Goal: Task Accomplishment & Management: Manage account settings

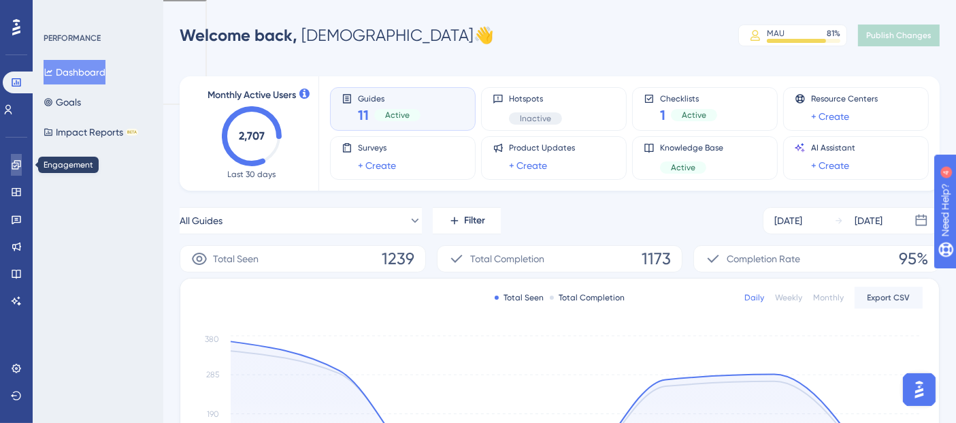
click at [22, 162] on link at bounding box center [16, 165] width 11 height 22
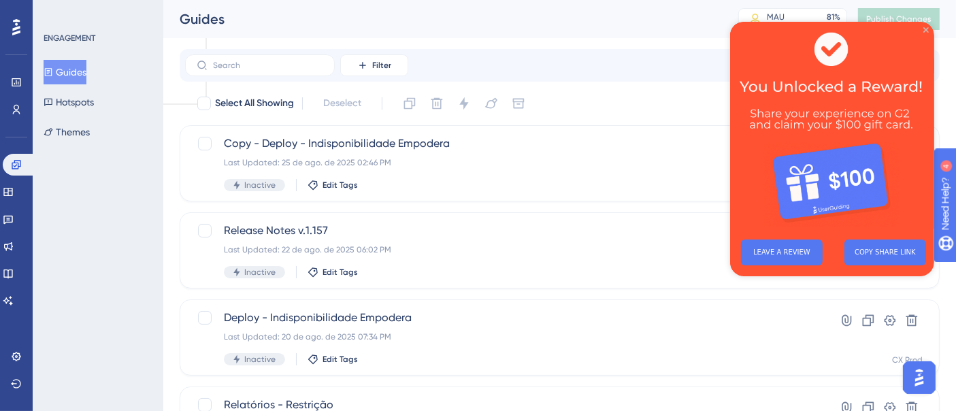
click at [860, 28] on icon "Close Preview" at bounding box center [925, 29] width 5 height 5
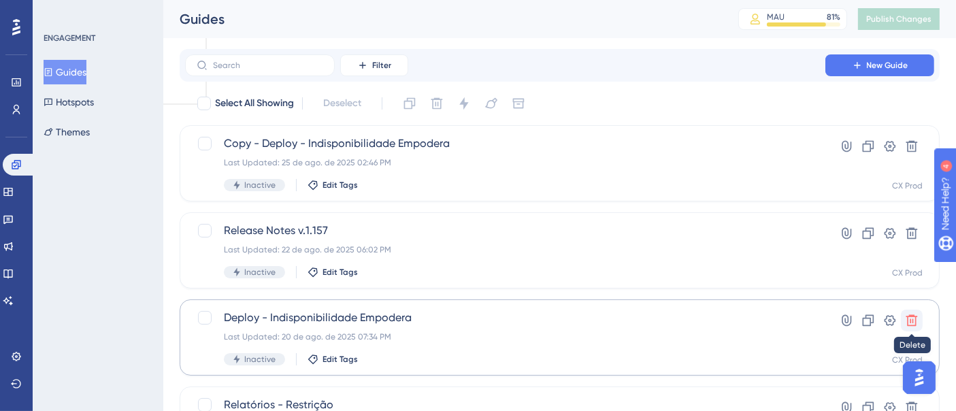
click at [860, 323] on icon at bounding box center [912, 321] width 14 height 14
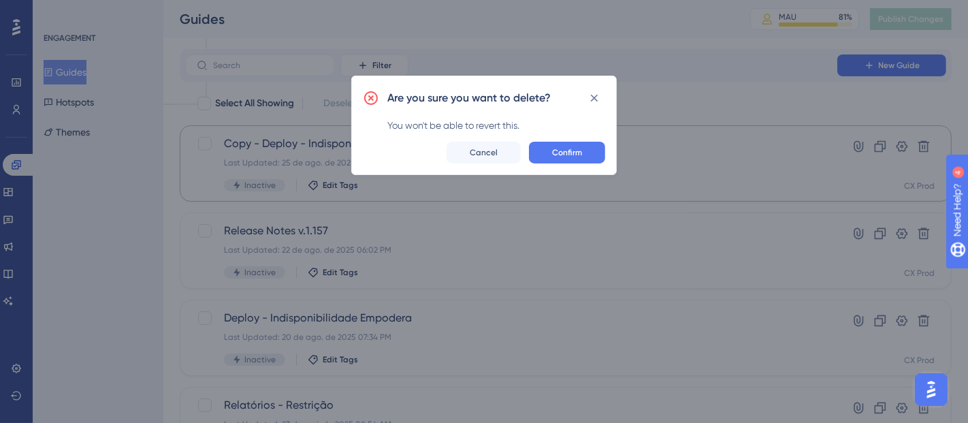
click at [575, 146] on button "Confirm" at bounding box center [567, 153] width 76 height 22
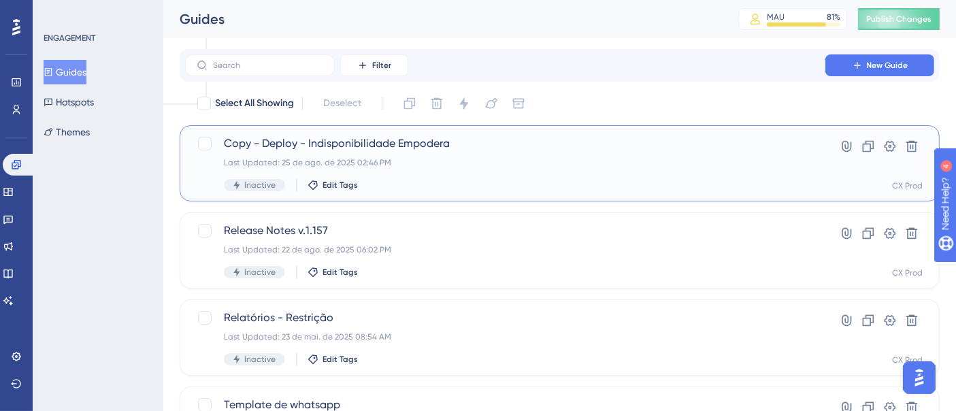
click at [505, 151] on span "Copy - Deploy - Indisponibilidade Empodera" at bounding box center [505, 143] width 563 height 16
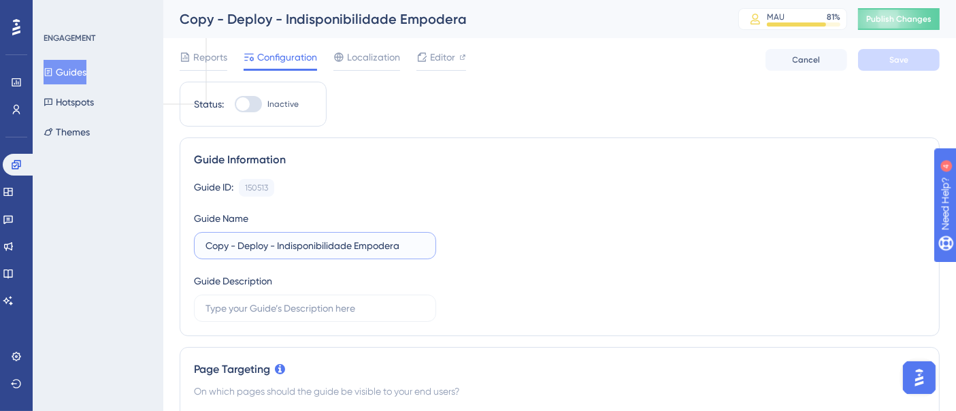
click at [274, 246] on input "Copy - Deploy - Indisponibilidade Empodera" at bounding box center [315, 245] width 219 height 15
drag, startPoint x: 239, startPoint y: 244, endPoint x: 105, endPoint y: 244, distance: 134.1
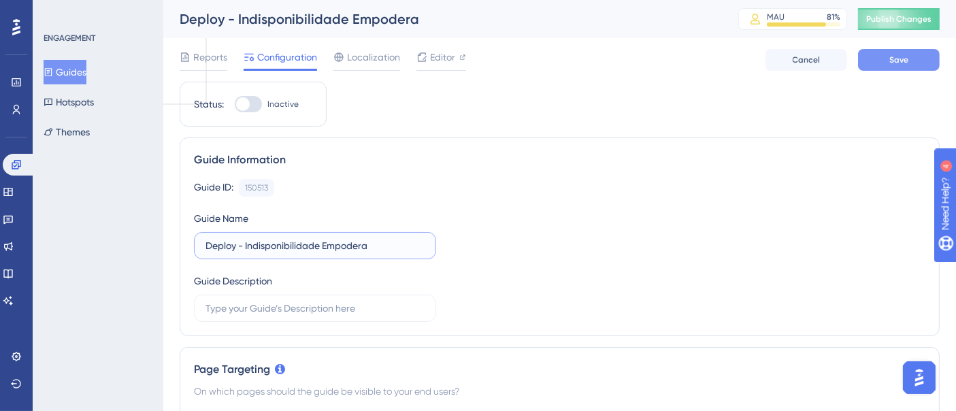
type input "Deploy - Indisponibilidade Empodera"
click at [860, 59] on span "Save" at bounding box center [899, 59] width 19 height 11
click at [860, 14] on span "Publish Changes" at bounding box center [898, 19] width 65 height 11
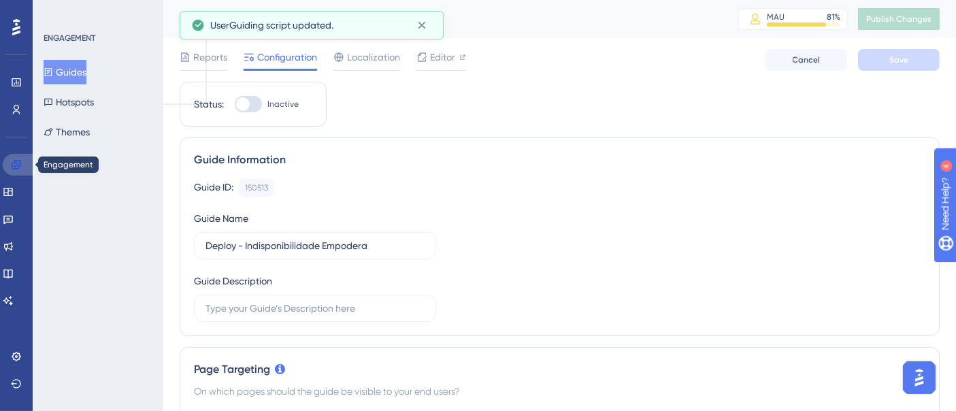
click at [19, 165] on icon at bounding box center [16, 164] width 11 height 11
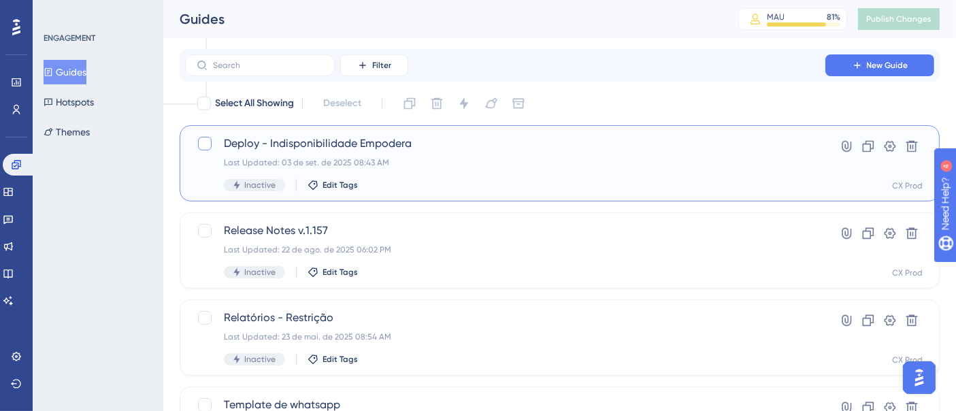
click at [205, 143] on div at bounding box center [205, 144] width 14 height 14
checkbox input "true"
click at [860, 151] on icon at bounding box center [869, 147] width 12 height 12
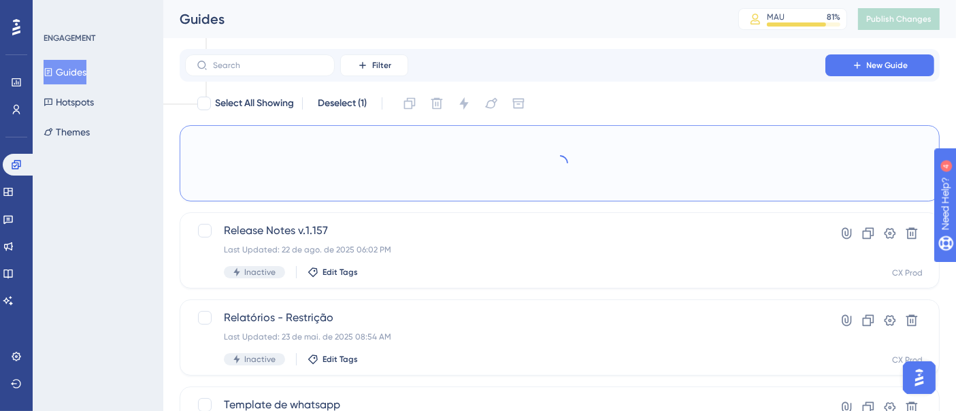
checkbox input "false"
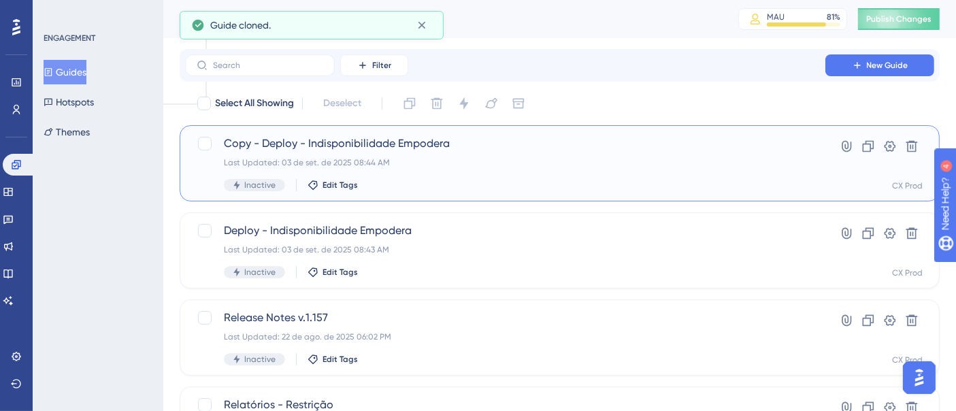
click at [425, 149] on span "Copy - Deploy - Indisponibilidade Empodera" at bounding box center [505, 143] width 563 height 16
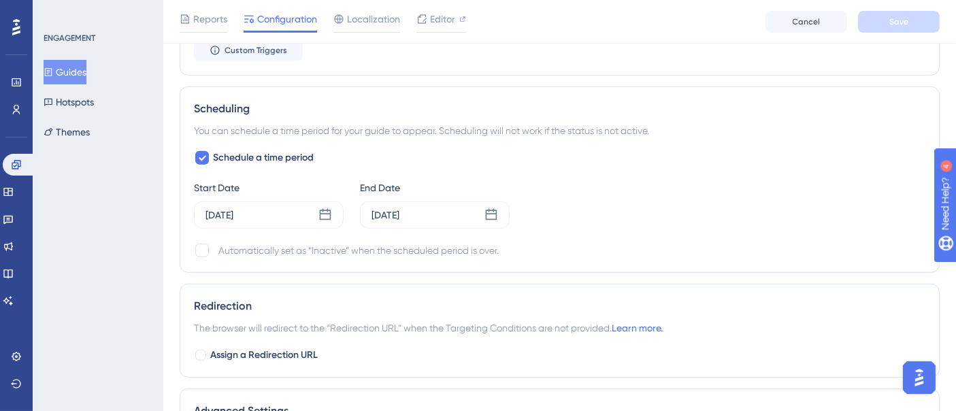
scroll to position [983, 0]
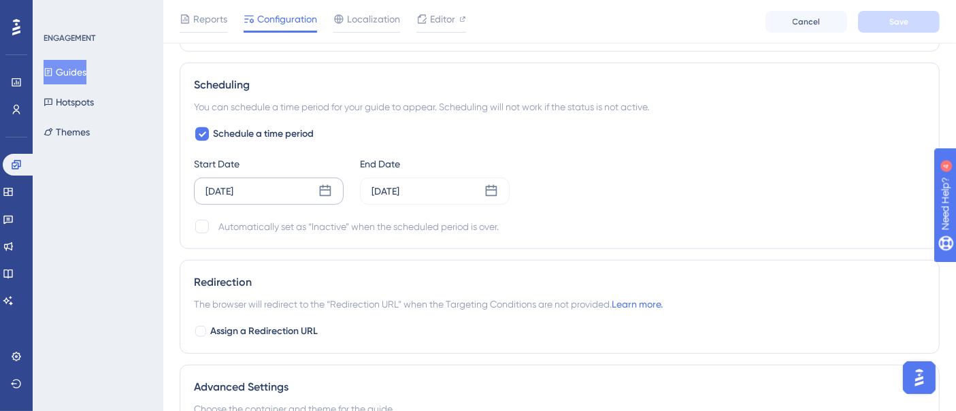
click at [329, 186] on icon at bounding box center [326, 191] width 14 height 14
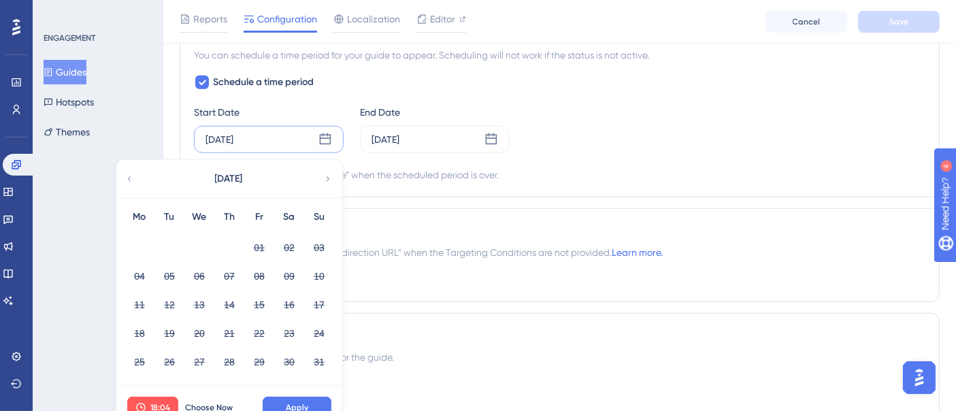
scroll to position [1058, 0]
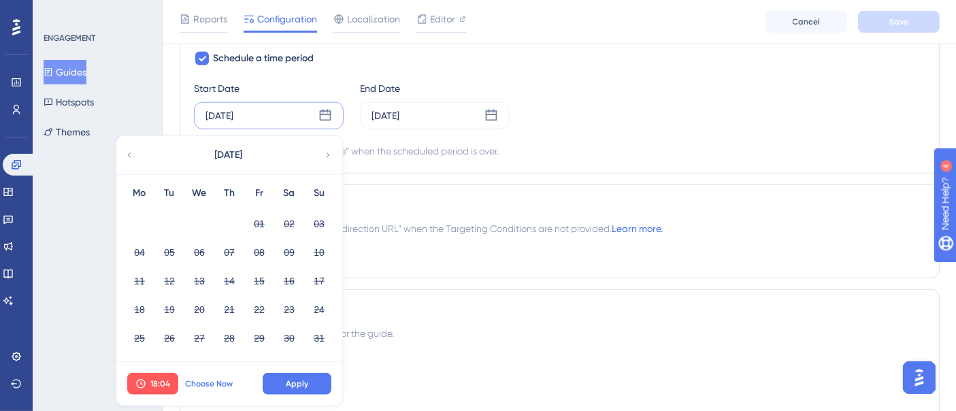
click at [223, 380] on span "Choose Now" at bounding box center [209, 383] width 48 height 11
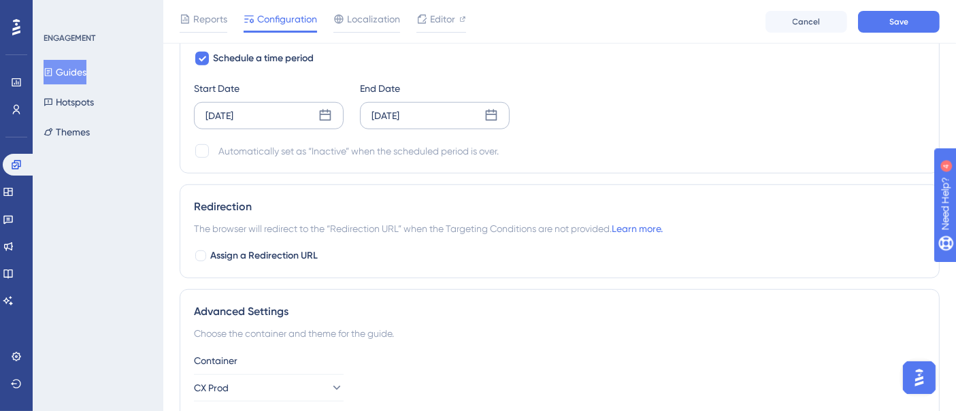
click at [448, 117] on div "[DATE]" at bounding box center [435, 115] width 150 height 27
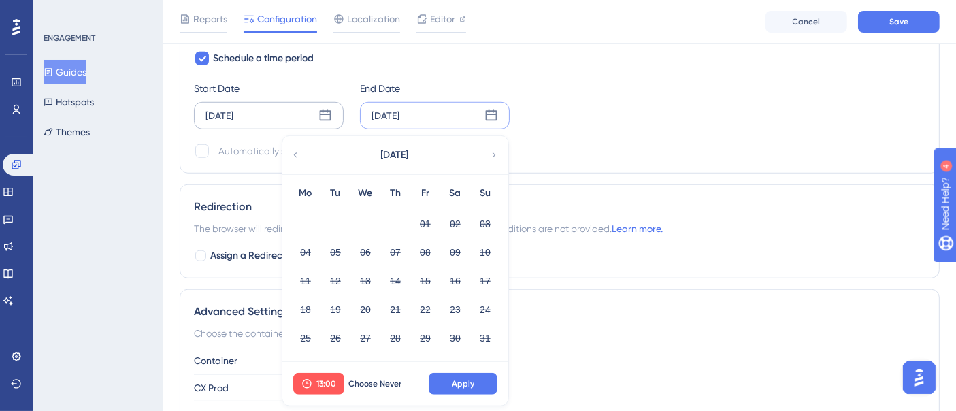
click at [491, 154] on icon at bounding box center [494, 155] width 10 height 12
click at [365, 218] on button "03" at bounding box center [365, 223] width 23 height 23
click at [328, 378] on span "13:00" at bounding box center [326, 383] width 20 height 11
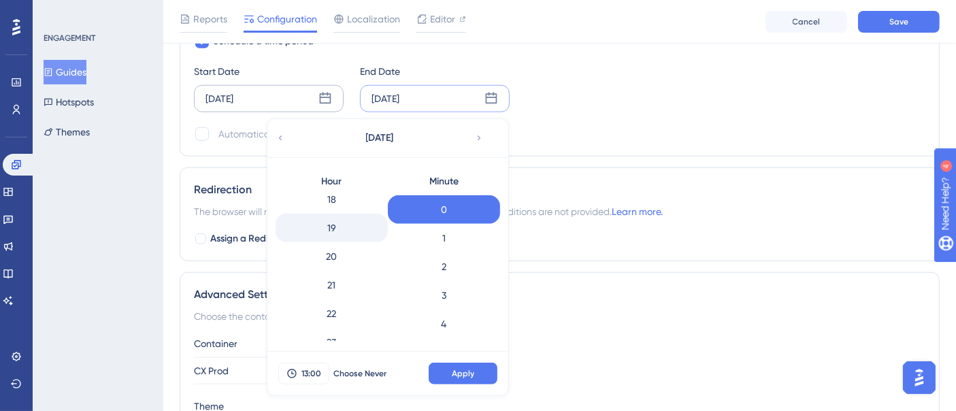
scroll to position [540, 0]
click at [333, 263] on div "21" at bounding box center [332, 270] width 112 height 29
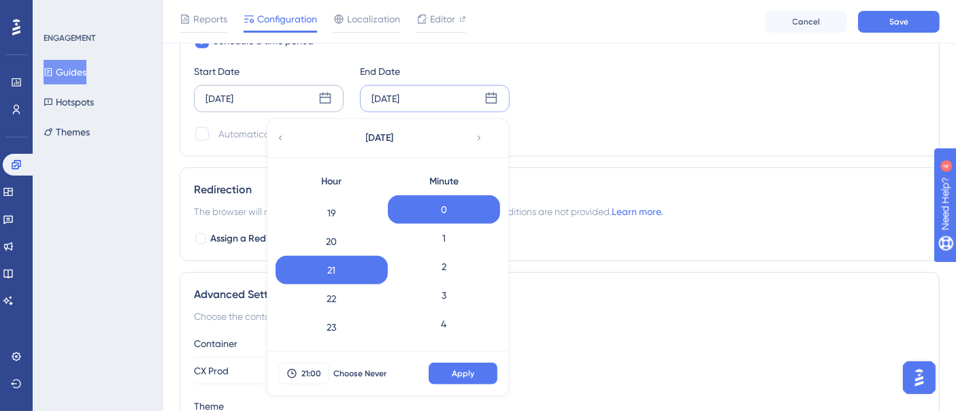
click at [478, 363] on button "Apply" at bounding box center [463, 374] width 69 height 22
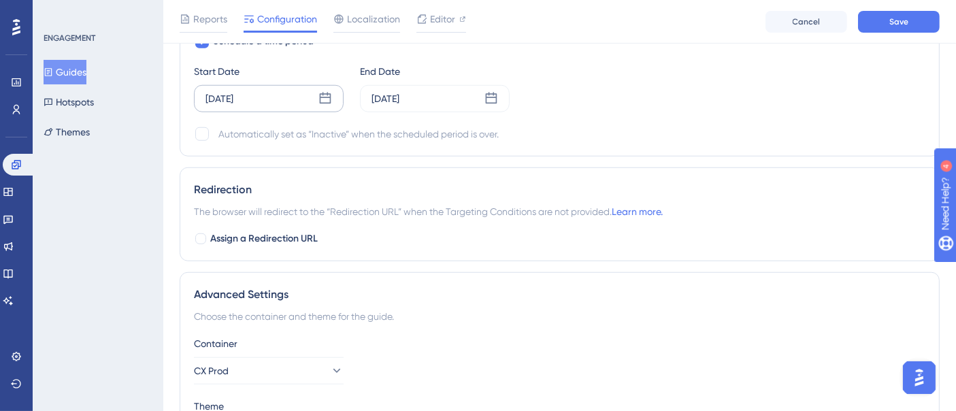
click at [327, 96] on icon at bounding box center [326, 99] width 14 height 14
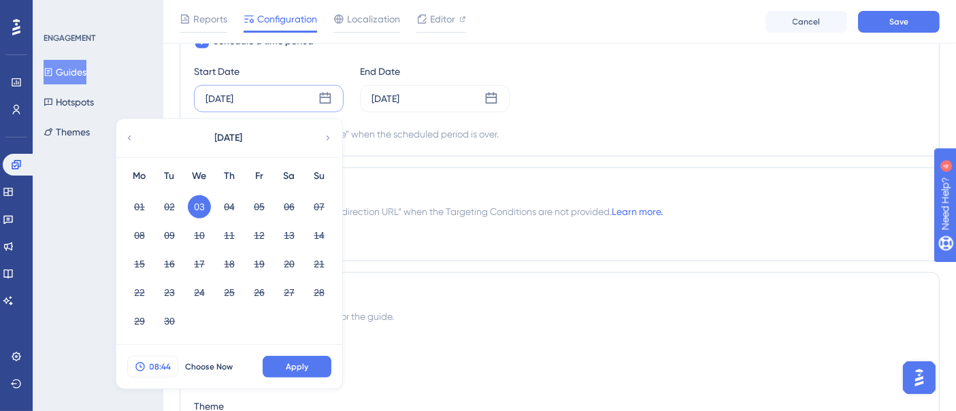
click at [146, 359] on button "08:44" at bounding box center [152, 367] width 51 height 22
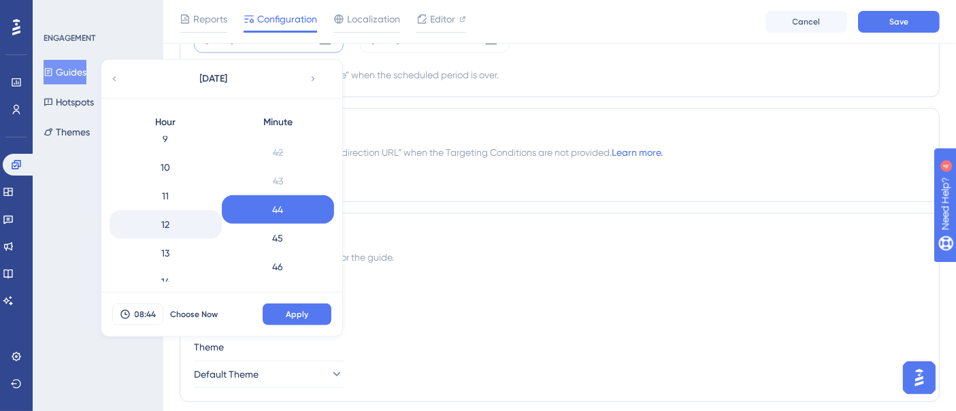
scroll to position [245, 0]
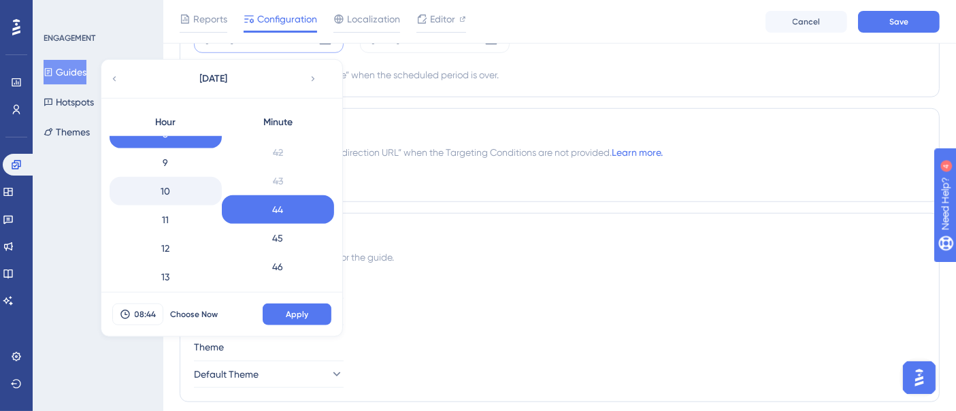
click at [173, 188] on div "10" at bounding box center [166, 191] width 112 height 29
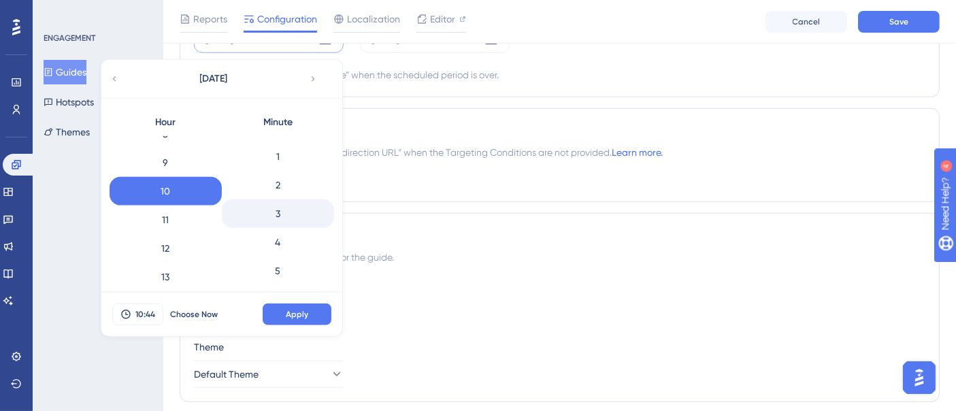
scroll to position [0, 0]
click at [271, 141] on div "0" at bounding box center [278, 150] width 112 height 29
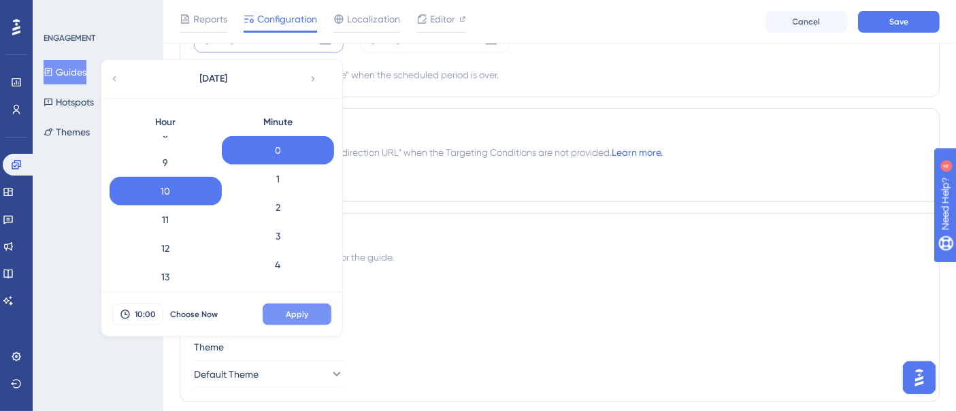
click at [299, 309] on span "Apply" at bounding box center [297, 314] width 22 height 11
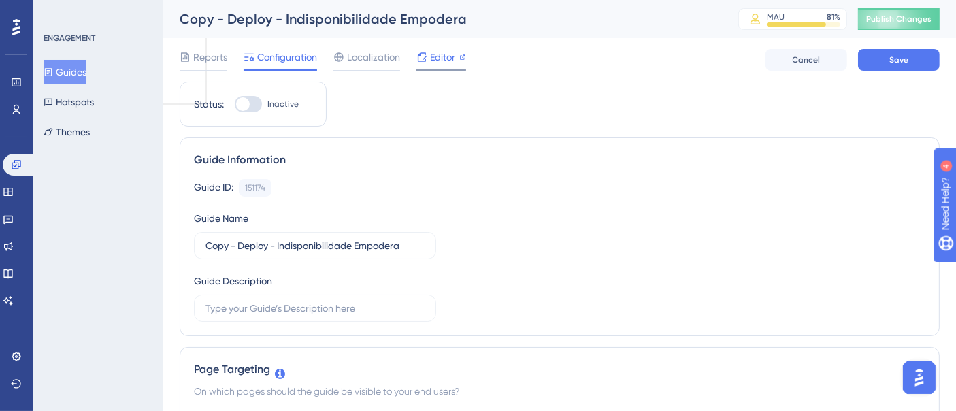
click at [434, 61] on span "Editor" at bounding box center [442, 57] width 25 height 16
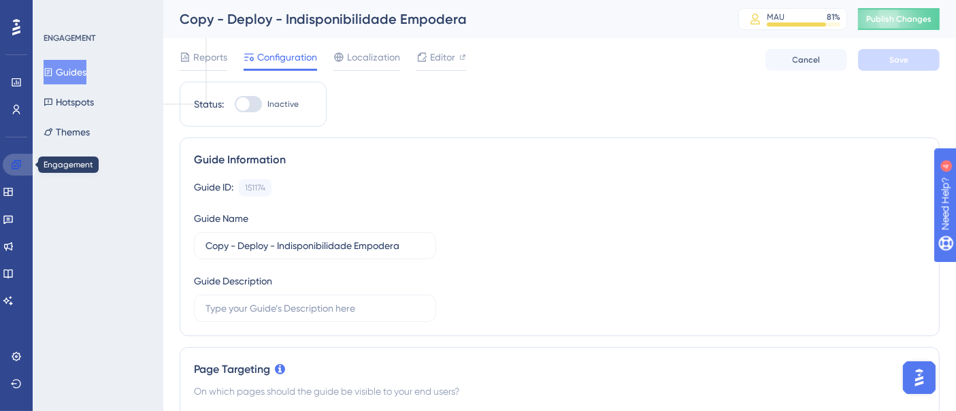
click at [14, 163] on icon at bounding box center [16, 164] width 9 height 9
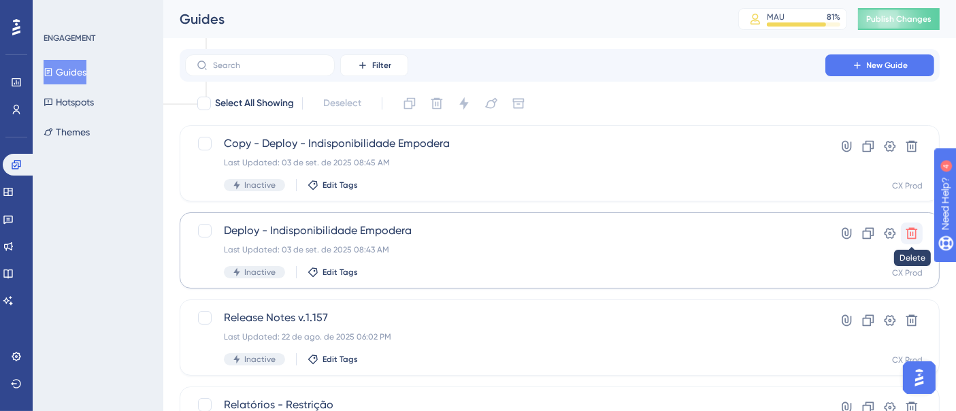
click at [860, 232] on icon at bounding box center [912, 234] width 14 height 14
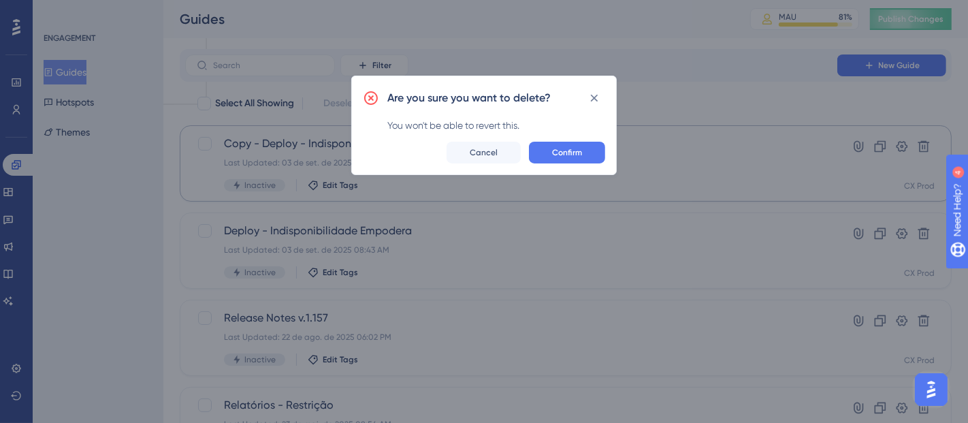
click at [578, 149] on span "Confirm" at bounding box center [567, 152] width 30 height 11
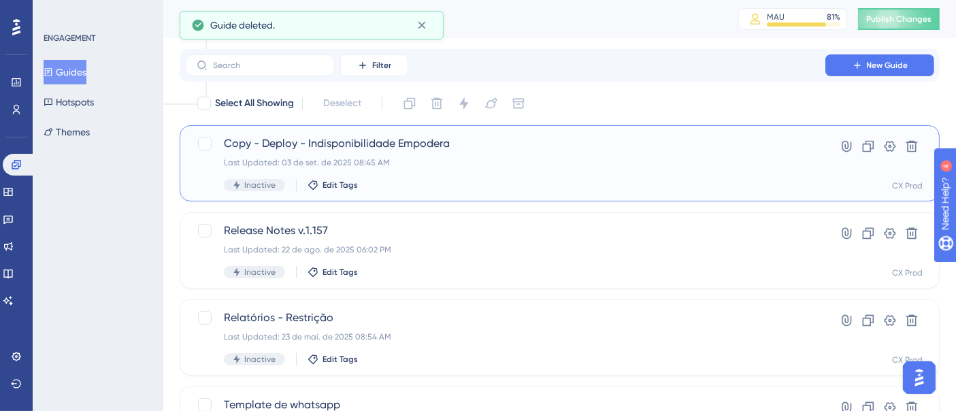
click at [383, 148] on span "Copy - Deploy - Indisponibilidade Empodera" at bounding box center [505, 143] width 563 height 16
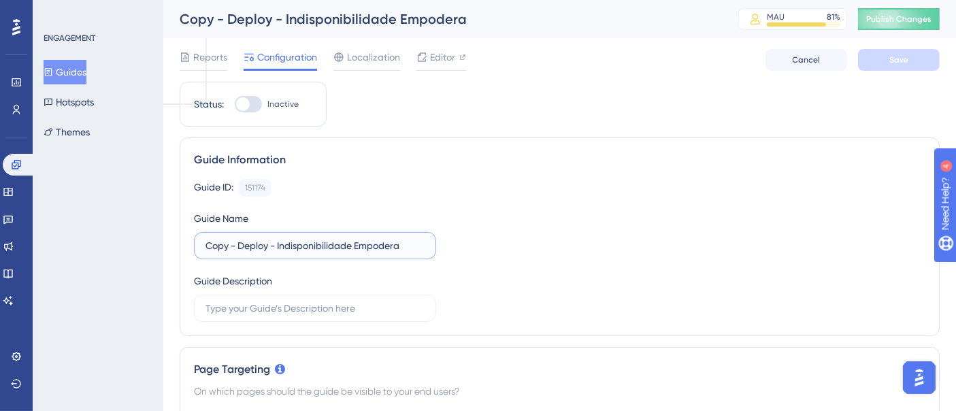
drag, startPoint x: 238, startPoint y: 242, endPoint x: 140, endPoint y: 242, distance: 98.7
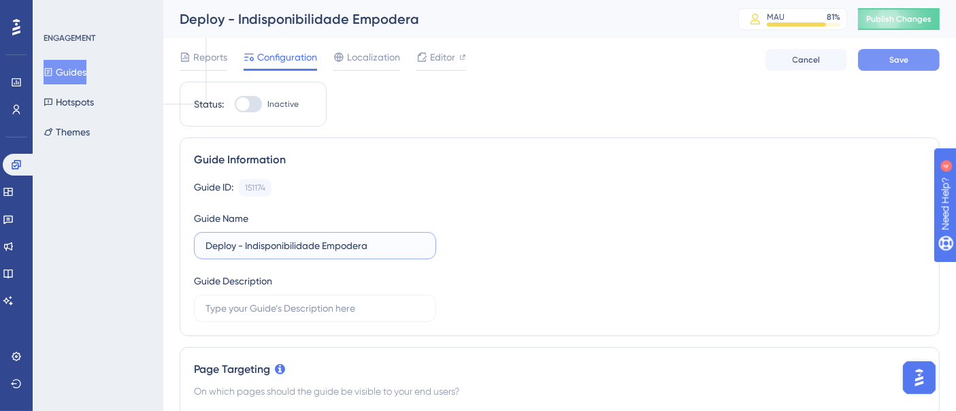
type input "Deploy - Indisponibilidade Empodera"
click at [860, 59] on span "Save" at bounding box center [899, 59] width 19 height 11
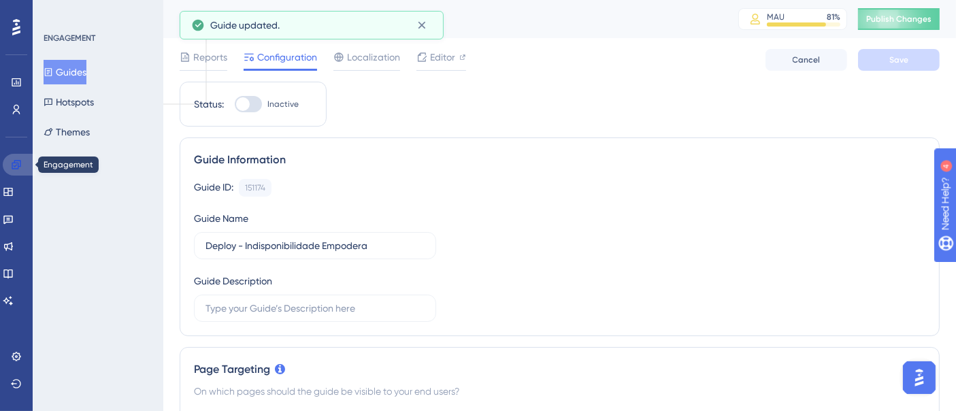
click at [21, 161] on icon at bounding box center [16, 164] width 11 height 11
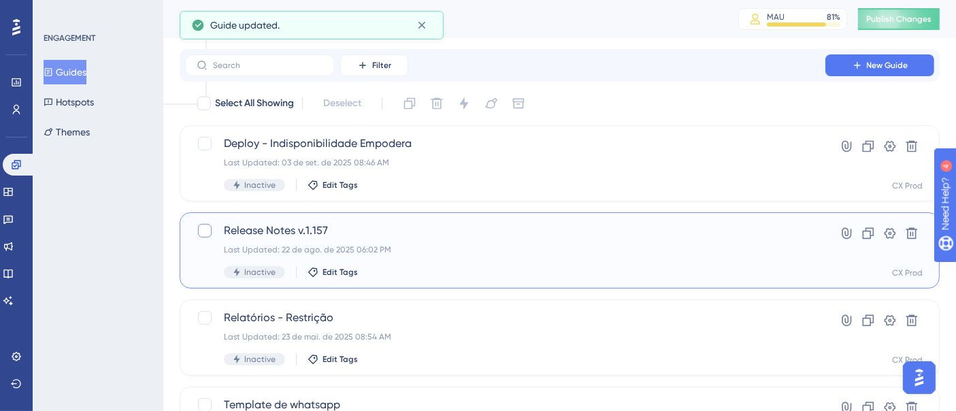
click at [206, 229] on div at bounding box center [205, 231] width 14 height 14
checkbox input "true"
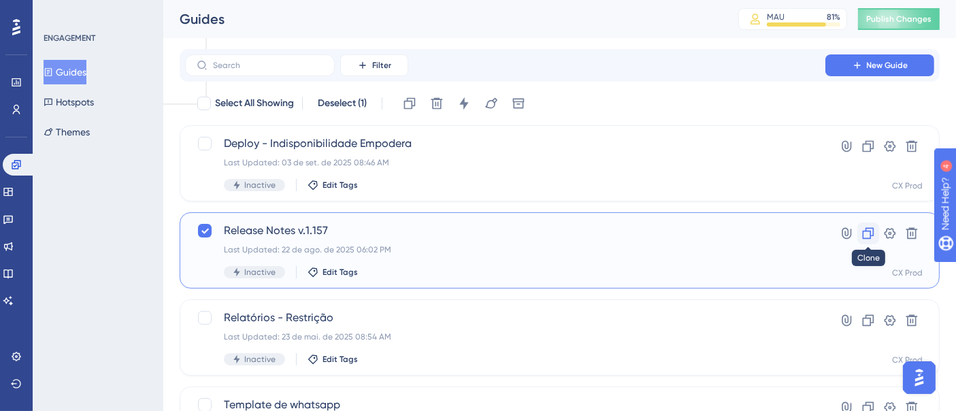
click at [860, 233] on icon at bounding box center [869, 234] width 12 height 12
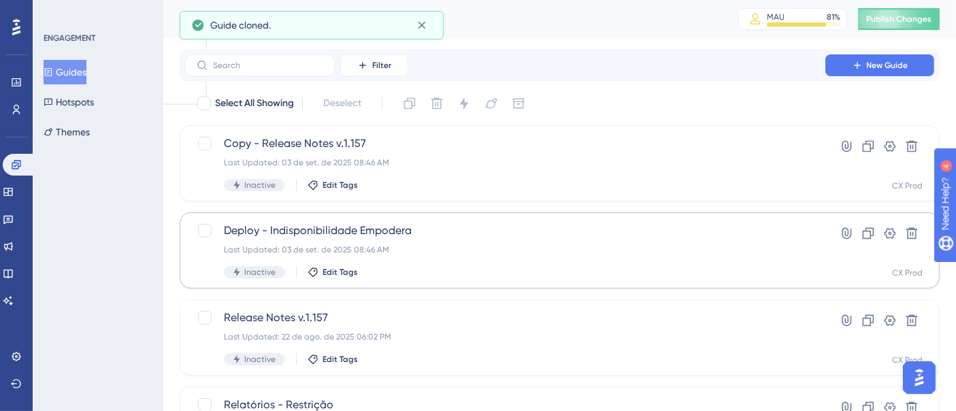
checkbox input "false"
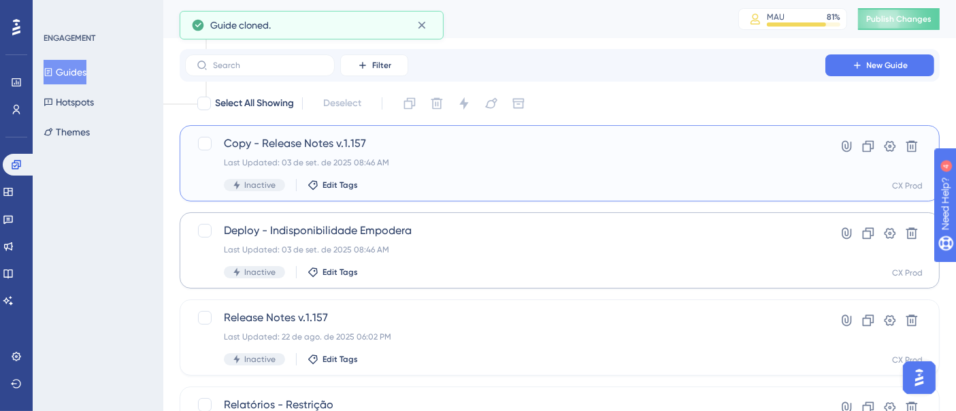
click at [444, 148] on span "Copy - Release Notes v.1.157" at bounding box center [505, 143] width 563 height 16
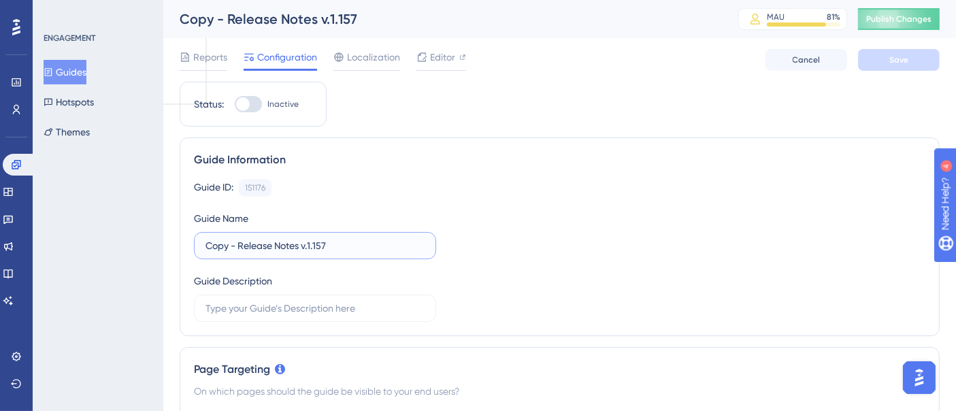
drag, startPoint x: 239, startPoint y: 243, endPoint x: 151, endPoint y: 244, distance: 87.8
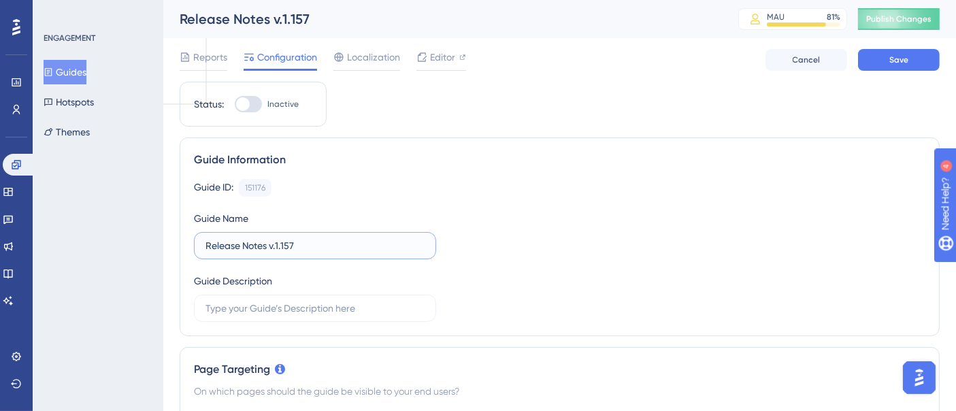
click at [391, 240] on input "Release Notes v.1.157" at bounding box center [315, 245] width 219 height 15
type input "Release Notes v.1.158"
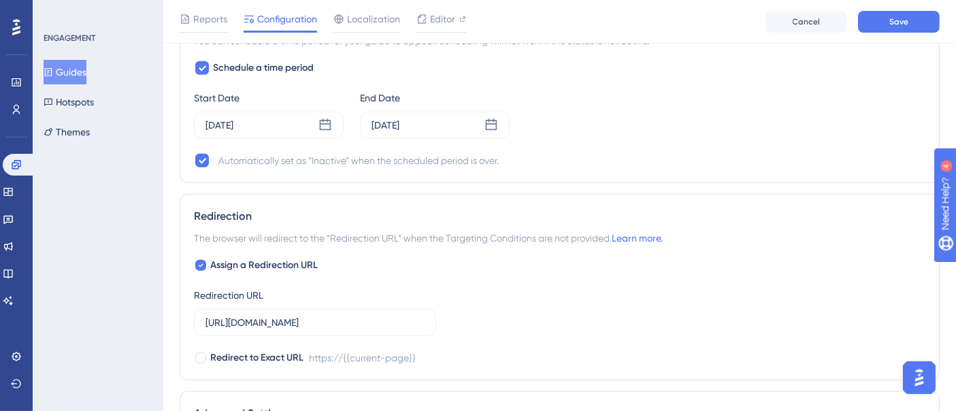
scroll to position [1058, 0]
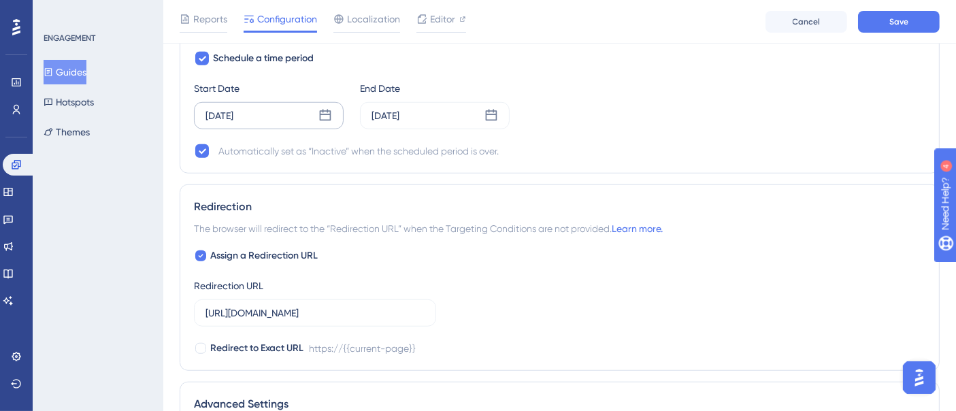
click at [321, 119] on div "[DATE]" at bounding box center [269, 115] width 150 height 27
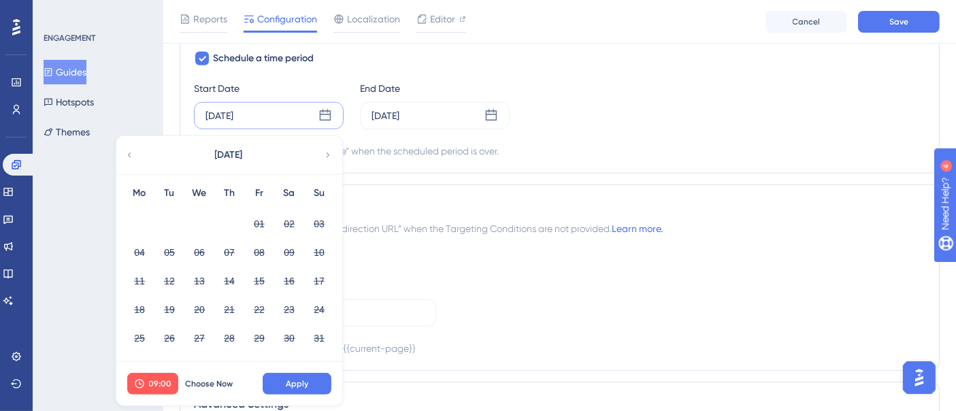
click at [325, 152] on icon at bounding box center [328, 155] width 10 height 12
click at [400, 108] on div "[DATE]" at bounding box center [386, 116] width 28 height 16
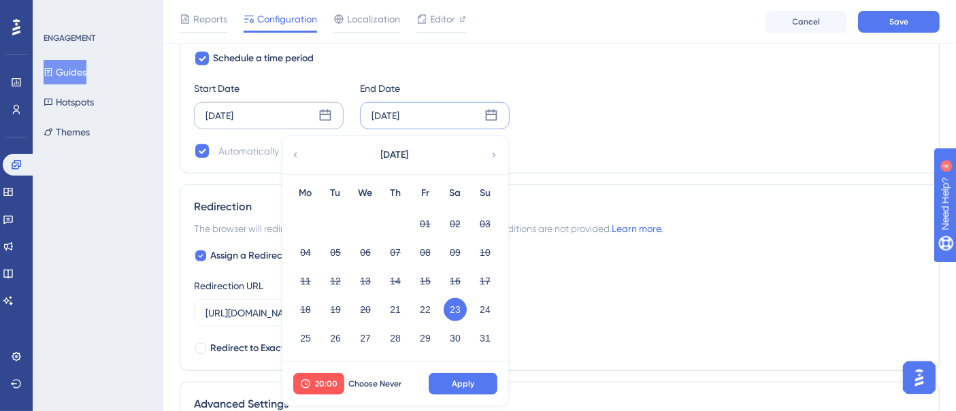
click at [495, 149] on icon at bounding box center [494, 155] width 10 height 12
click at [389, 215] on button "04" at bounding box center [395, 223] width 23 height 23
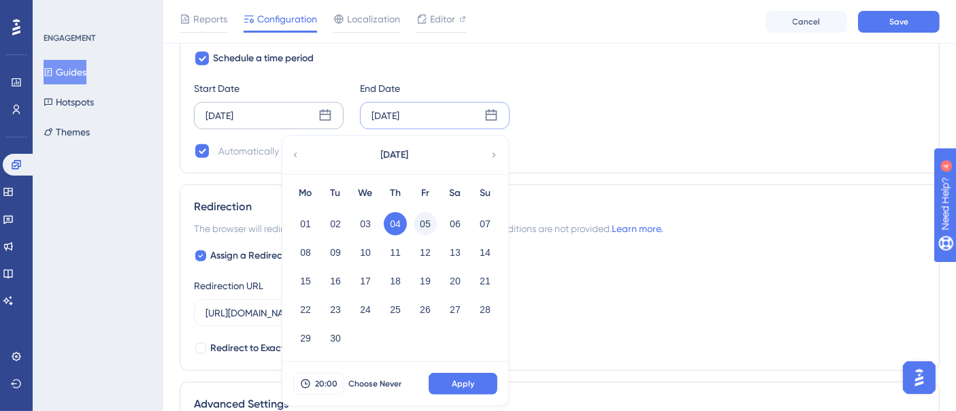
click at [435, 217] on button "05" at bounding box center [425, 223] width 23 height 23
click at [468, 380] on span "Apply" at bounding box center [463, 383] width 22 height 11
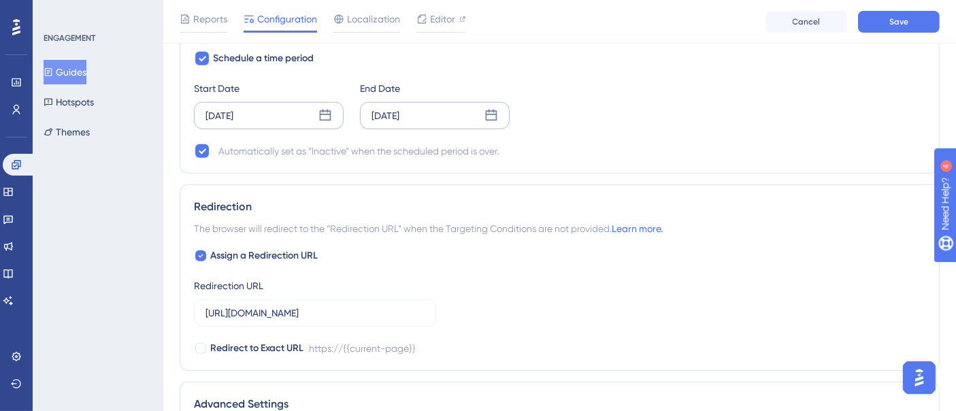
click at [286, 119] on div "[DATE]" at bounding box center [269, 115] width 150 height 27
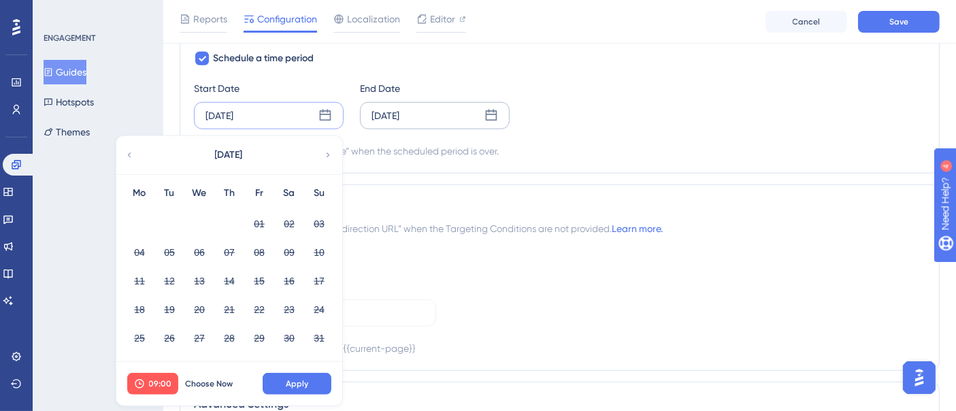
click at [327, 152] on icon at bounding box center [328, 155] width 10 height 12
click at [229, 218] on button "04" at bounding box center [229, 223] width 23 height 23
click at [294, 378] on span "Apply" at bounding box center [297, 383] width 22 height 11
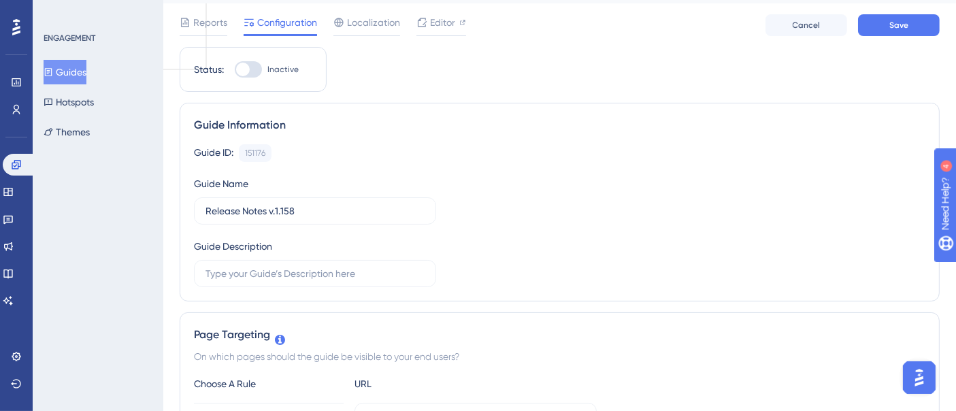
scroll to position [0, 0]
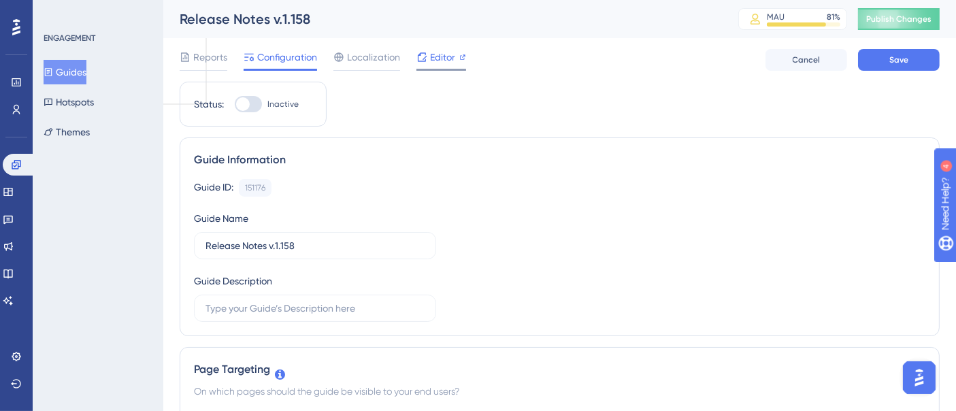
click at [439, 50] on span "Editor" at bounding box center [442, 57] width 25 height 16
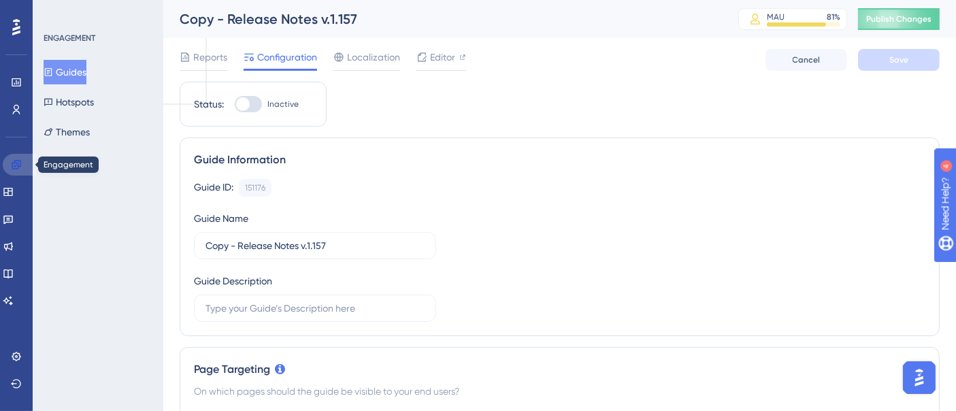
click at [14, 163] on icon at bounding box center [16, 164] width 11 height 11
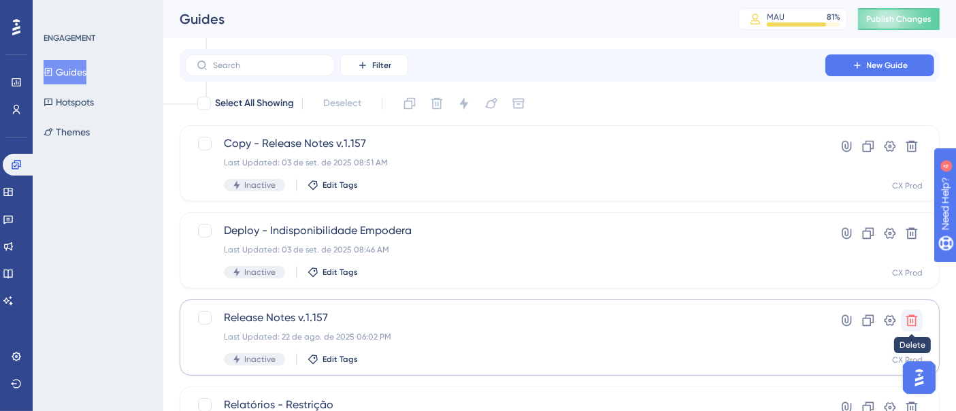
click at [860, 316] on icon at bounding box center [913, 321] width 12 height 12
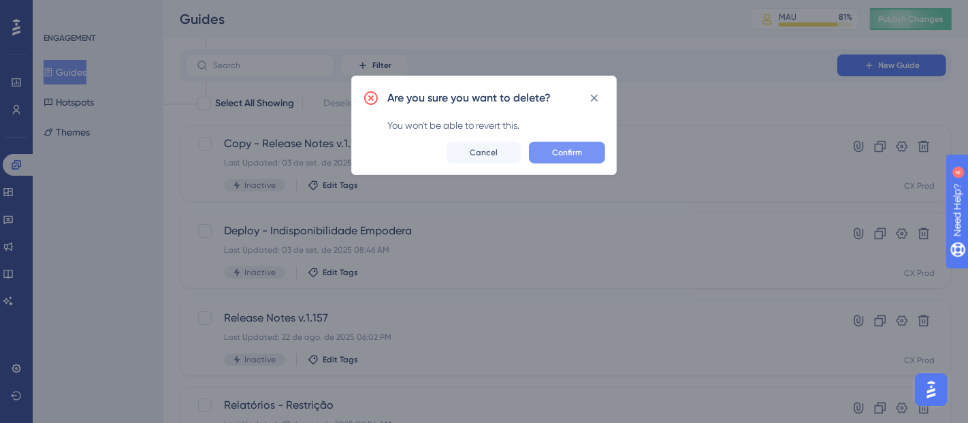
click at [583, 152] on button "Confirm" at bounding box center [567, 153] width 76 height 22
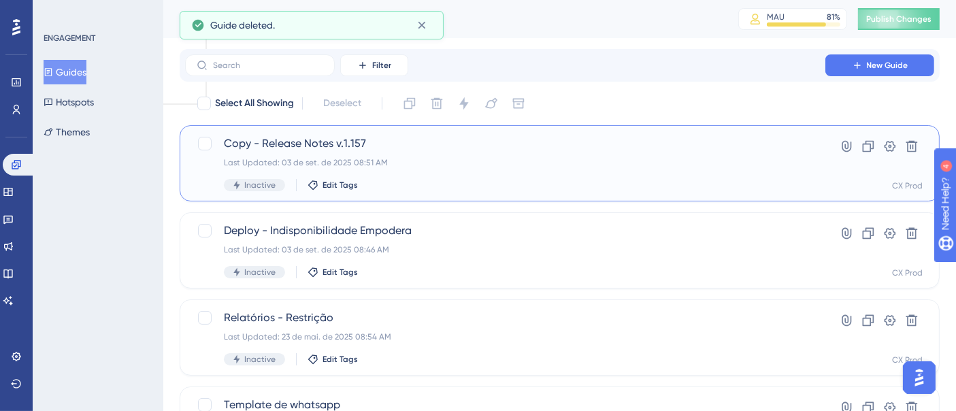
click at [361, 150] on span "Copy - Release Notes v.1.157" at bounding box center [505, 143] width 563 height 16
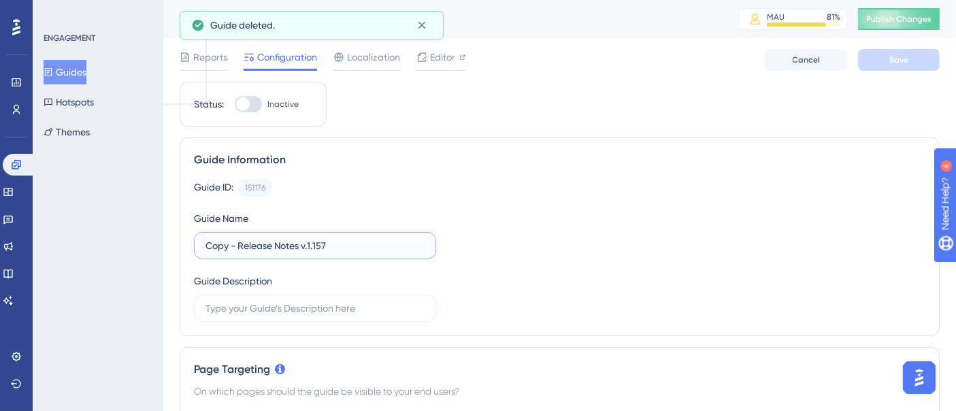
drag, startPoint x: 248, startPoint y: 249, endPoint x: 241, endPoint y: 247, distance: 7.8
click at [246, 248] on input "Copy - Release Notes v.1.157" at bounding box center [315, 245] width 219 height 15
drag, startPoint x: 237, startPoint y: 244, endPoint x: 137, endPoint y: 236, distance: 99.7
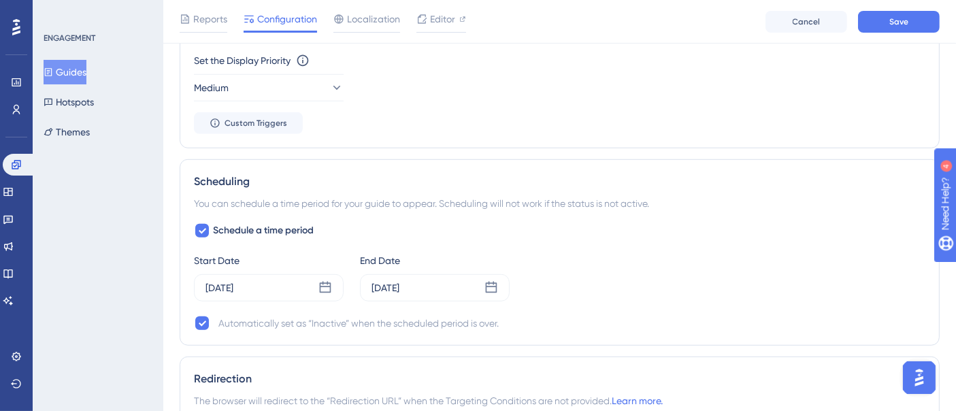
scroll to position [983, 0]
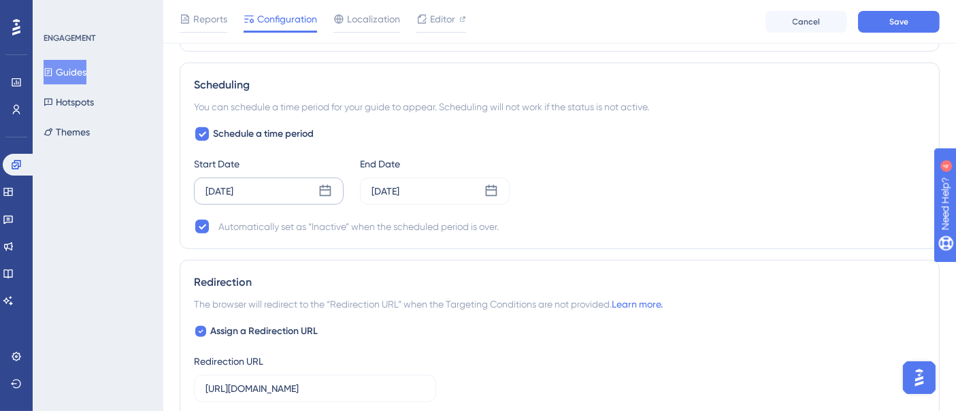
type input "Release Notes v.1.158"
click at [329, 189] on icon at bounding box center [326, 191] width 14 height 14
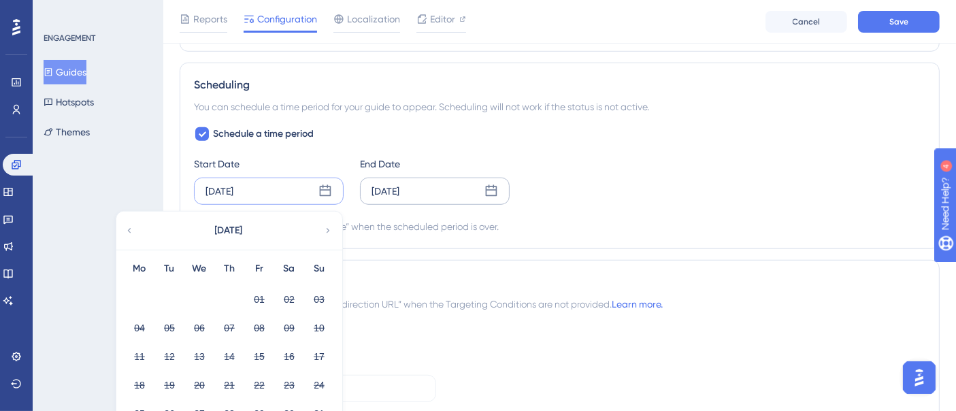
click at [474, 185] on div "[DATE]" at bounding box center [435, 191] width 150 height 27
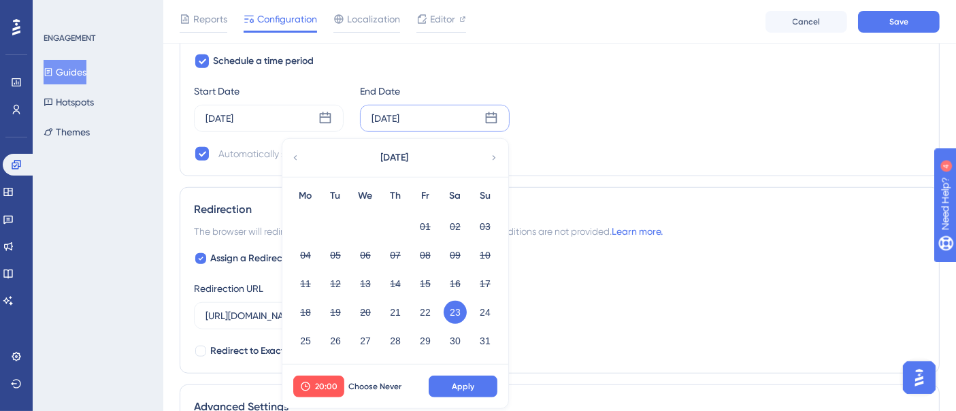
scroll to position [1134, 0]
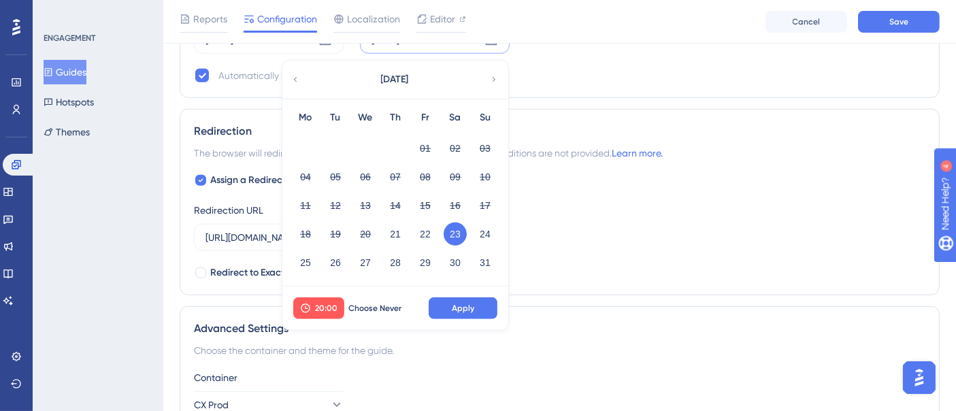
click at [496, 75] on icon at bounding box center [494, 80] width 10 height 12
click at [430, 143] on button "05" at bounding box center [425, 148] width 23 height 23
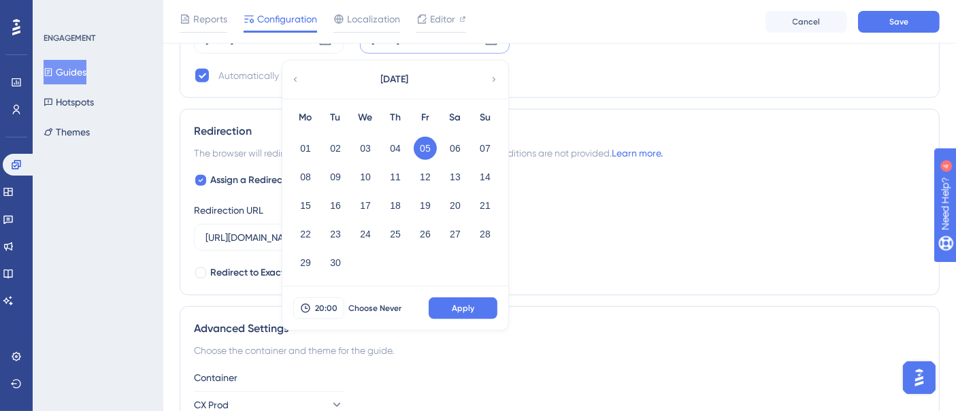
click at [476, 302] on button "Apply" at bounding box center [463, 308] width 69 height 22
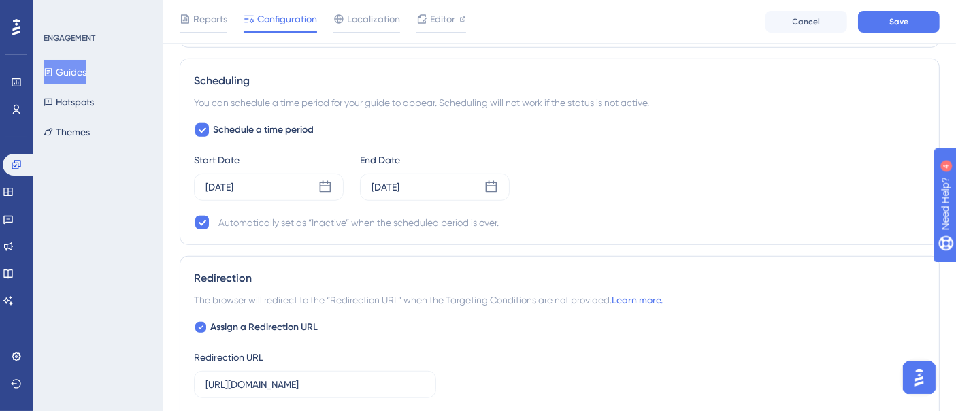
scroll to position [983, 0]
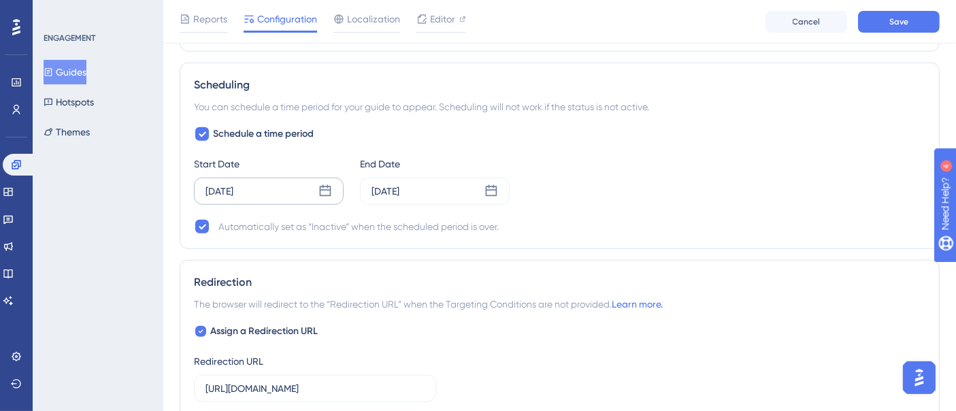
click at [259, 183] on div "[DATE]" at bounding box center [269, 191] width 150 height 27
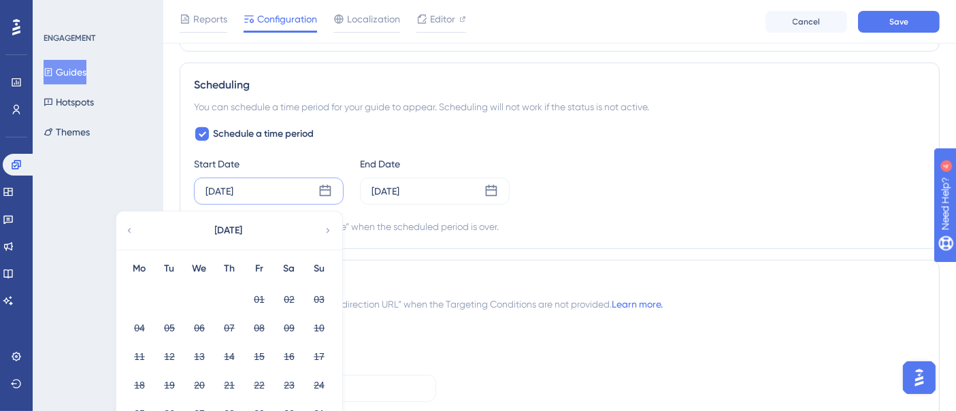
click at [327, 230] on icon at bounding box center [328, 231] width 10 height 12
click at [202, 289] on button "03" at bounding box center [199, 299] width 23 height 23
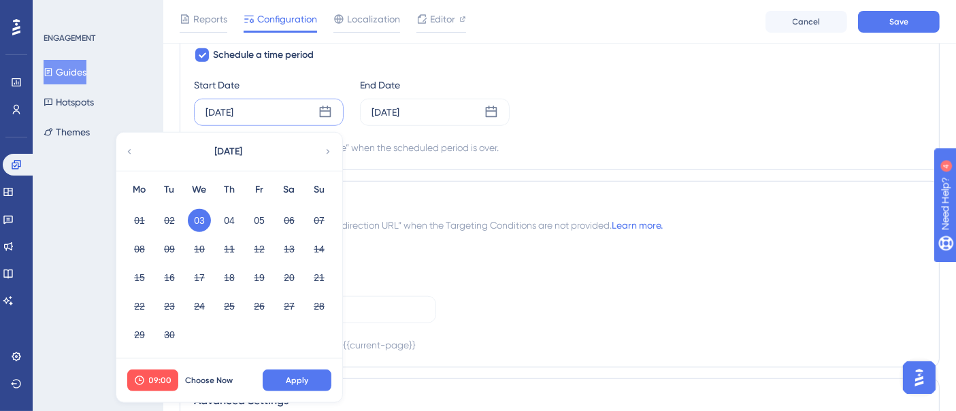
scroll to position [1134, 0]
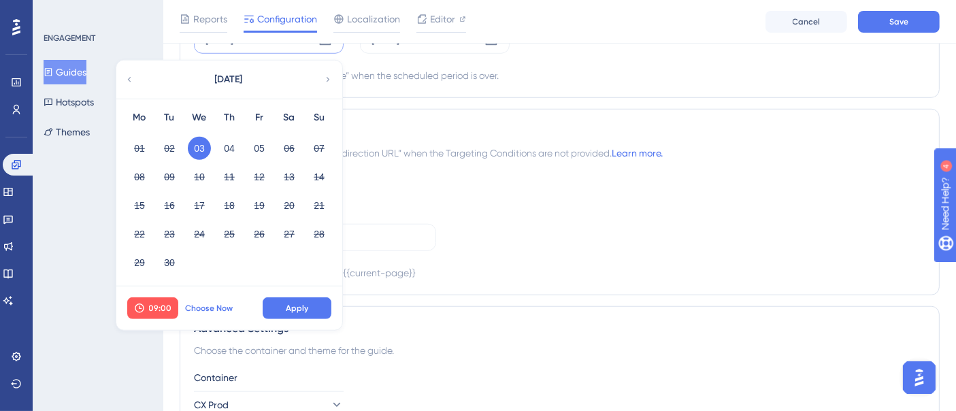
click at [206, 303] on span "Choose Now" at bounding box center [209, 308] width 48 height 11
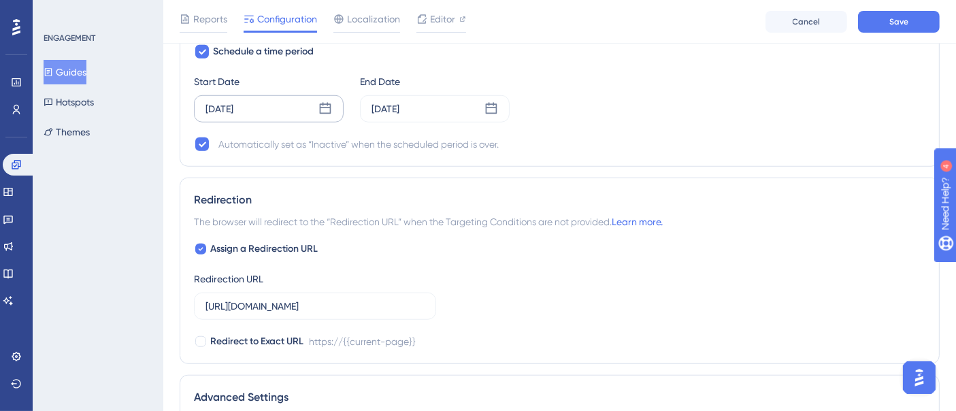
scroll to position [983, 0]
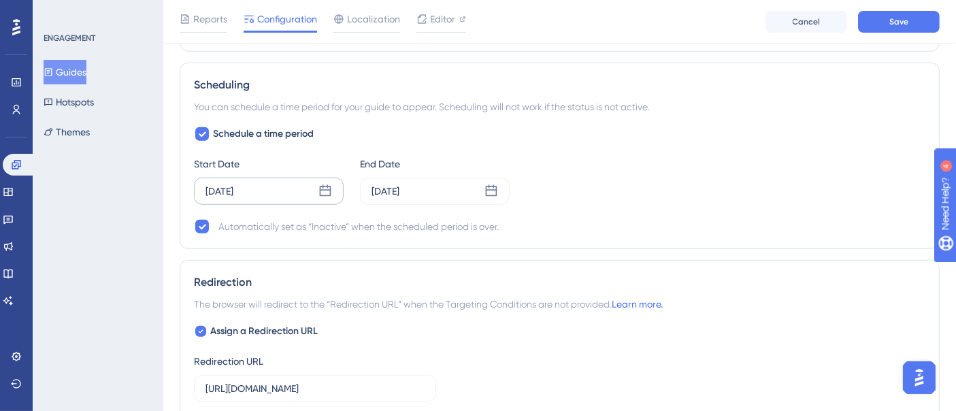
click at [275, 184] on div "[DATE]" at bounding box center [269, 191] width 150 height 27
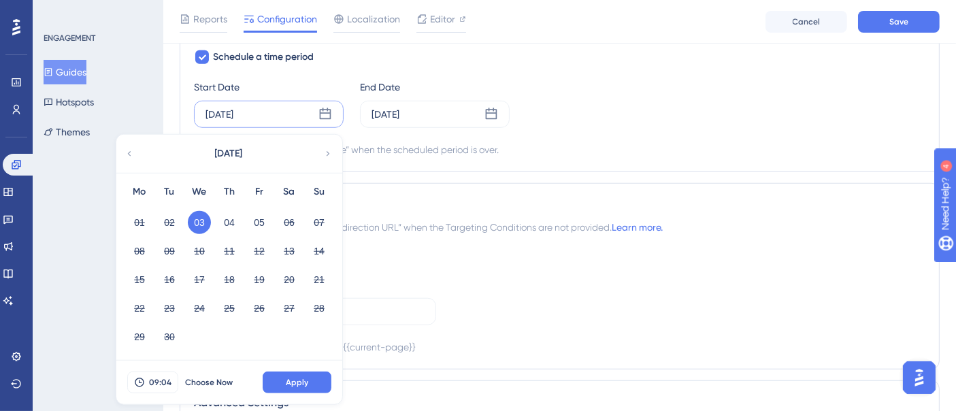
scroll to position [1134, 0]
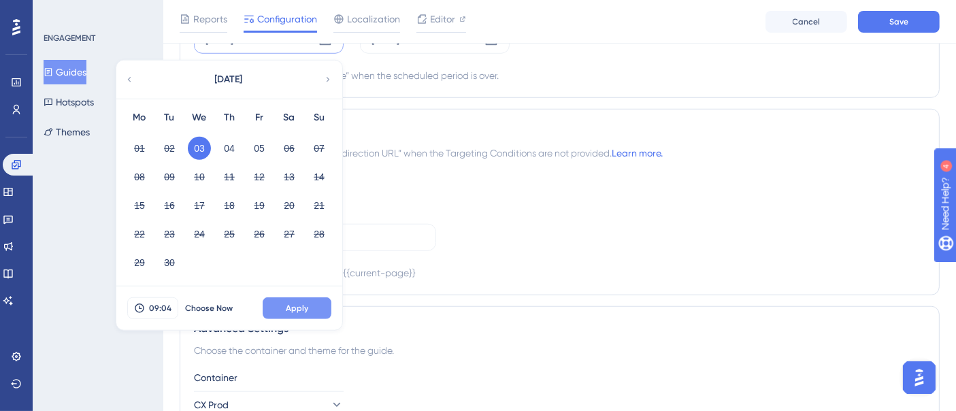
click at [291, 303] on span "Apply" at bounding box center [297, 308] width 22 height 11
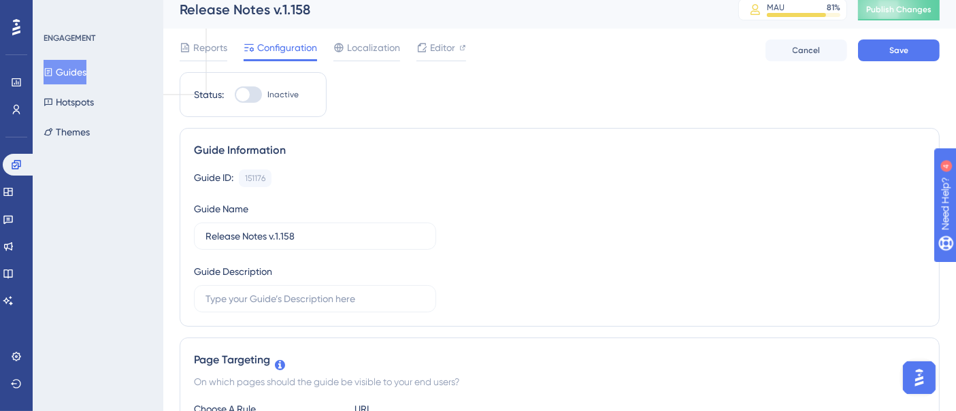
scroll to position [0, 0]
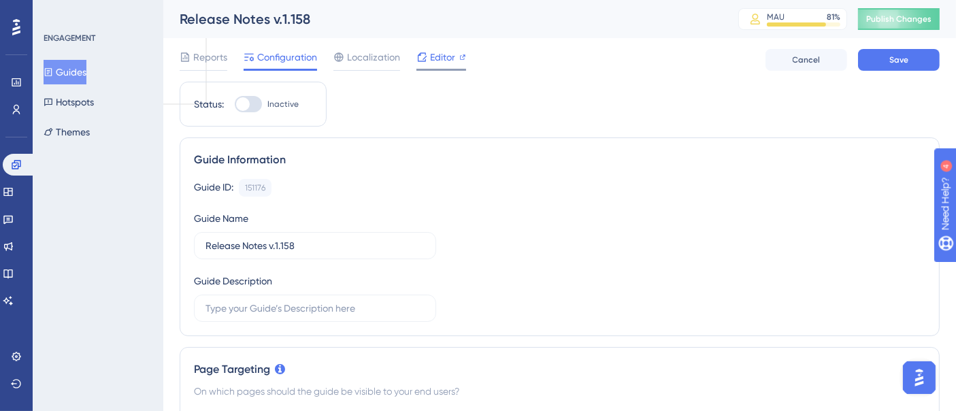
click at [430, 62] on span "Editor" at bounding box center [442, 57] width 25 height 16
click at [860, 55] on span "Save" at bounding box center [899, 59] width 19 height 11
